Goal: Navigation & Orientation: Go to known website

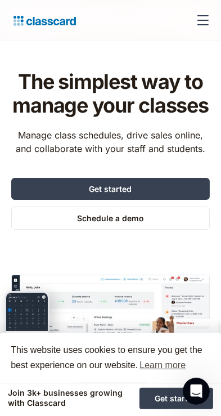
click at [207, 12] on div at bounding box center [202, 20] width 27 height 27
click at [204, 20] on div at bounding box center [202, 20] width 11 height 1
click at [194, 19] on div at bounding box center [202, 20] width 27 height 27
click at [202, 26] on div at bounding box center [202, 20] width 27 height 27
click at [205, 21] on div at bounding box center [202, 20] width 27 height 27
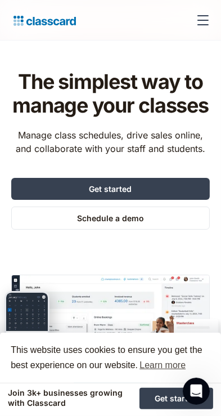
click at [11, 22] on img at bounding box center [42, 21] width 67 height 16
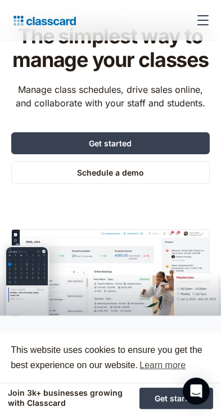
scroll to position [55, 0]
